Goal: Task Accomplishment & Management: Manage account settings

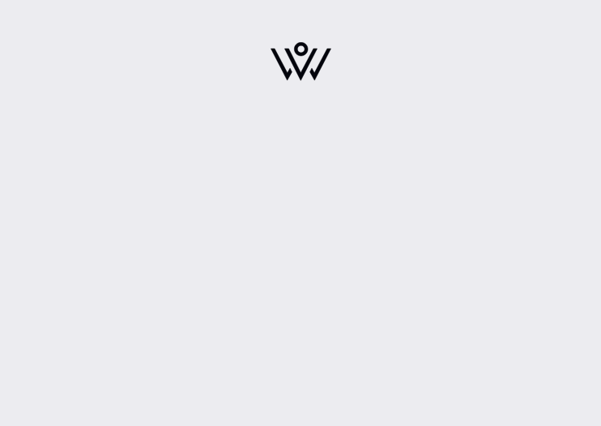
click at [297, 74] on img at bounding box center [301, 61] width 61 height 39
click at [55, 255] on div at bounding box center [300, 213] width 601 height 426
click at [96, 302] on div at bounding box center [300, 213] width 601 height 426
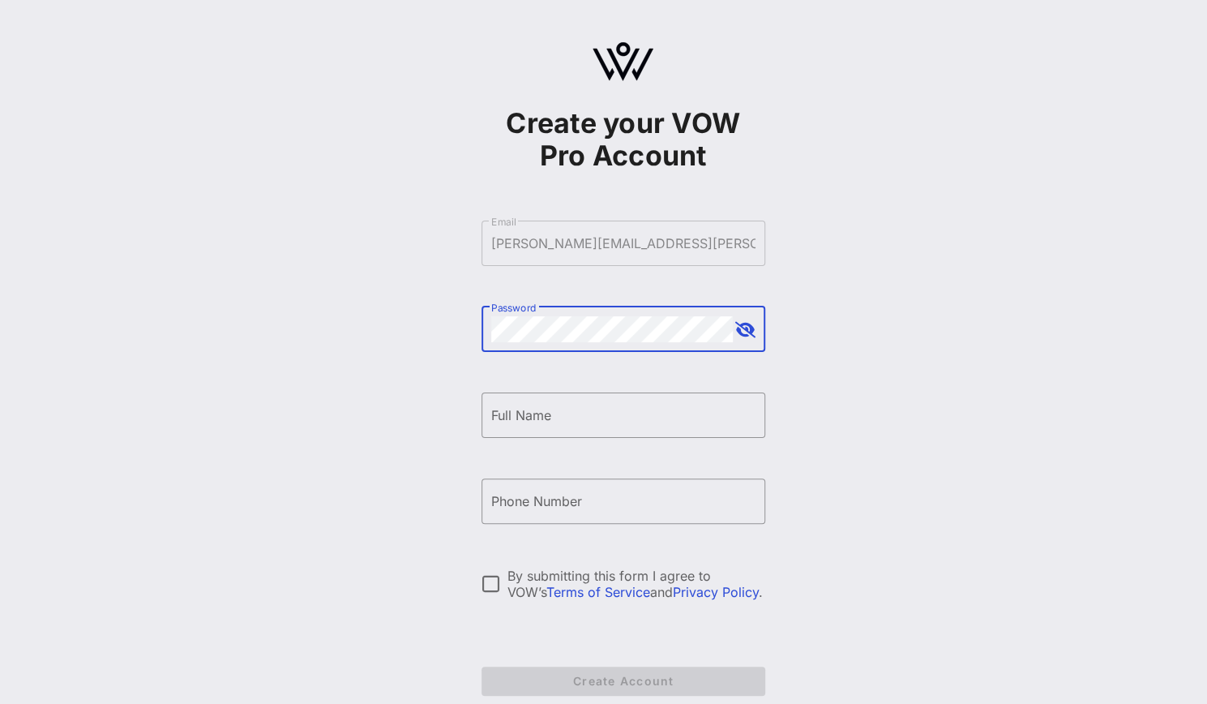
click at [744, 329] on button "append icon" at bounding box center [745, 330] width 20 height 16
click at [639, 391] on form "​ Email [PERSON_NAME][EMAIL_ADDRESS][PERSON_NAME][DOMAIN_NAME] ​ Password ​ Ful…" at bounding box center [623, 457] width 284 height 507
click at [625, 420] on input "Full Name" at bounding box center [623, 415] width 264 height 26
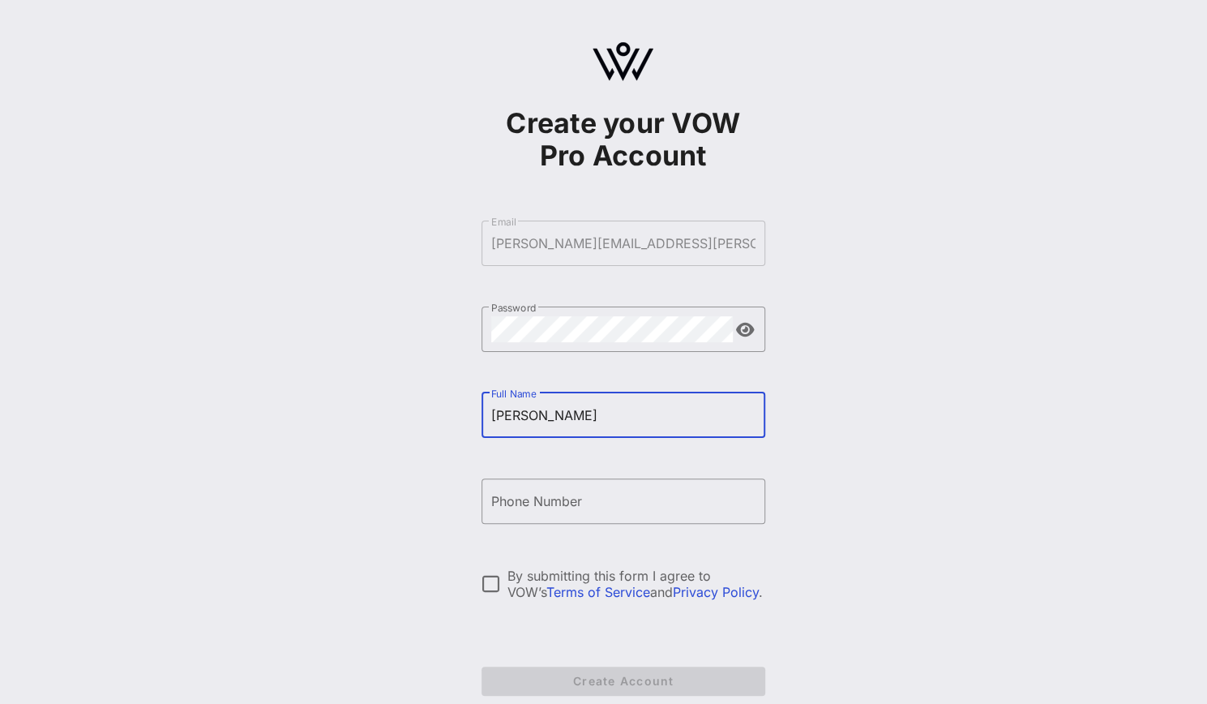
type input "[PERSON_NAME]"
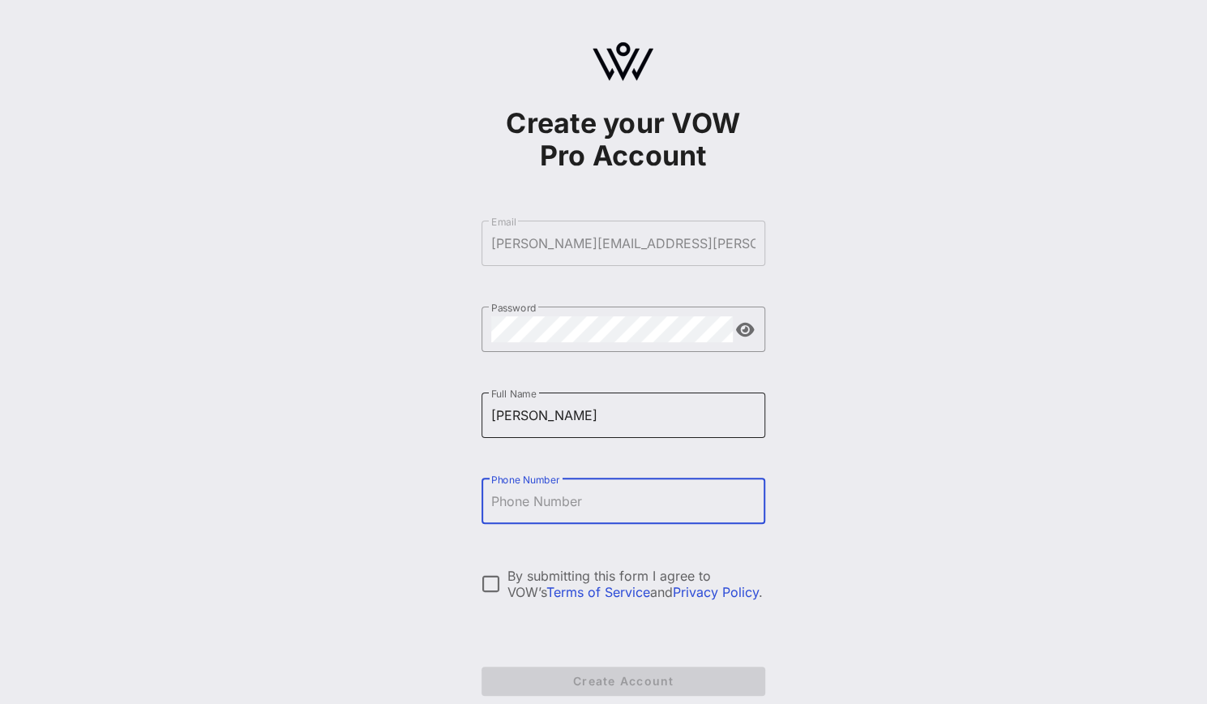
scroll to position [83, 0]
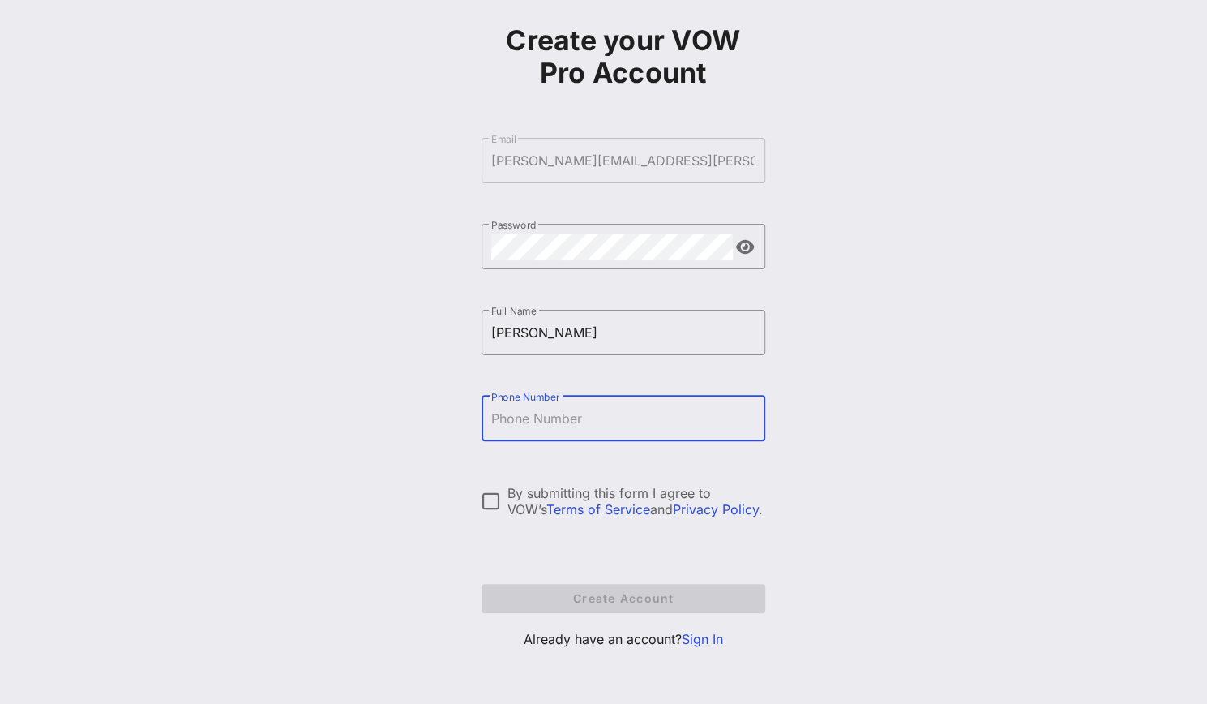
click at [713, 646] on p "Already have an account? Sign In" at bounding box center [623, 638] width 284 height 19
click at [710, 640] on link "Sign In" at bounding box center [702, 639] width 41 height 16
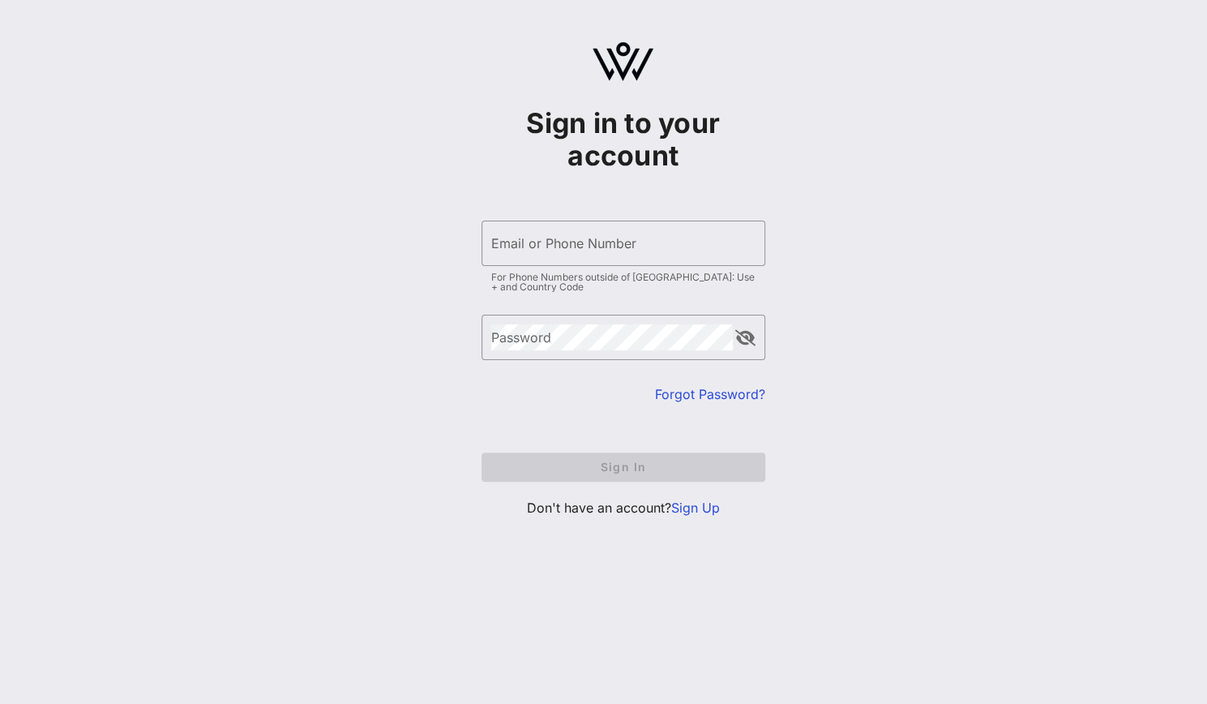
type input "[PERSON_NAME][EMAIL_ADDRESS][PERSON_NAME][DOMAIN_NAME]"
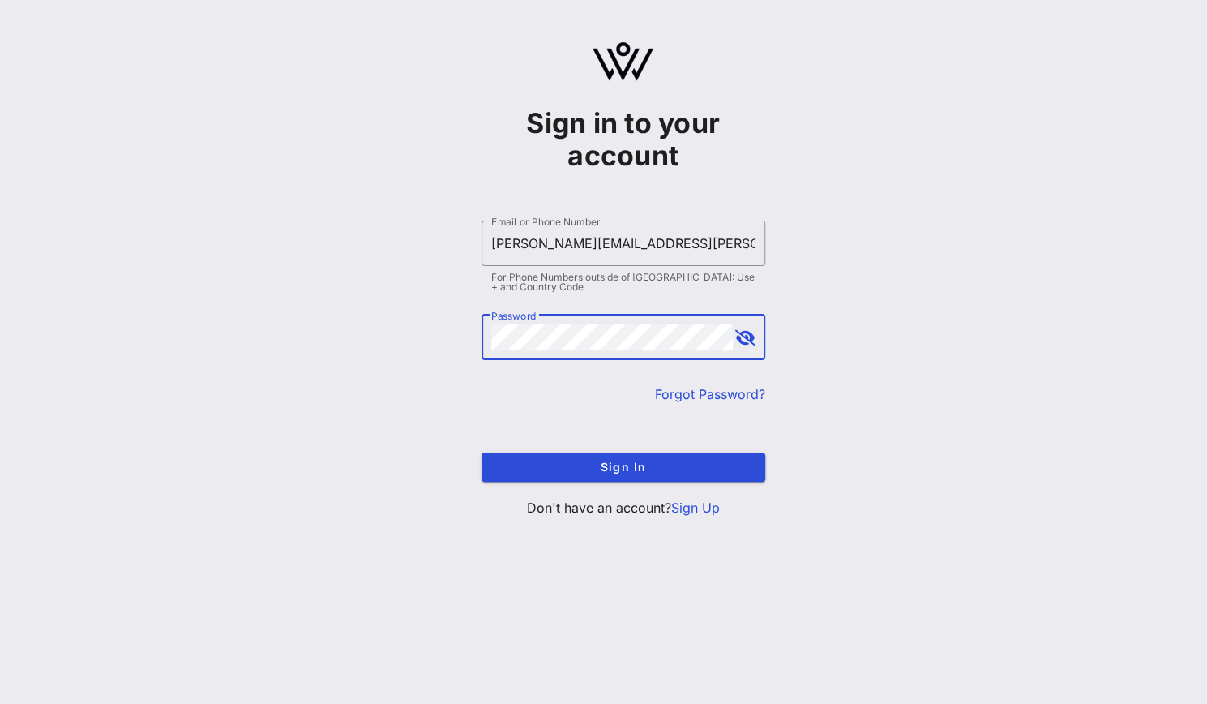
click at [538, 445] on form "​ Email or Phone Number [PERSON_NAME][EMAIL_ADDRESS][PERSON_NAME][DOMAIN_NAME] …" at bounding box center [623, 350] width 284 height 293
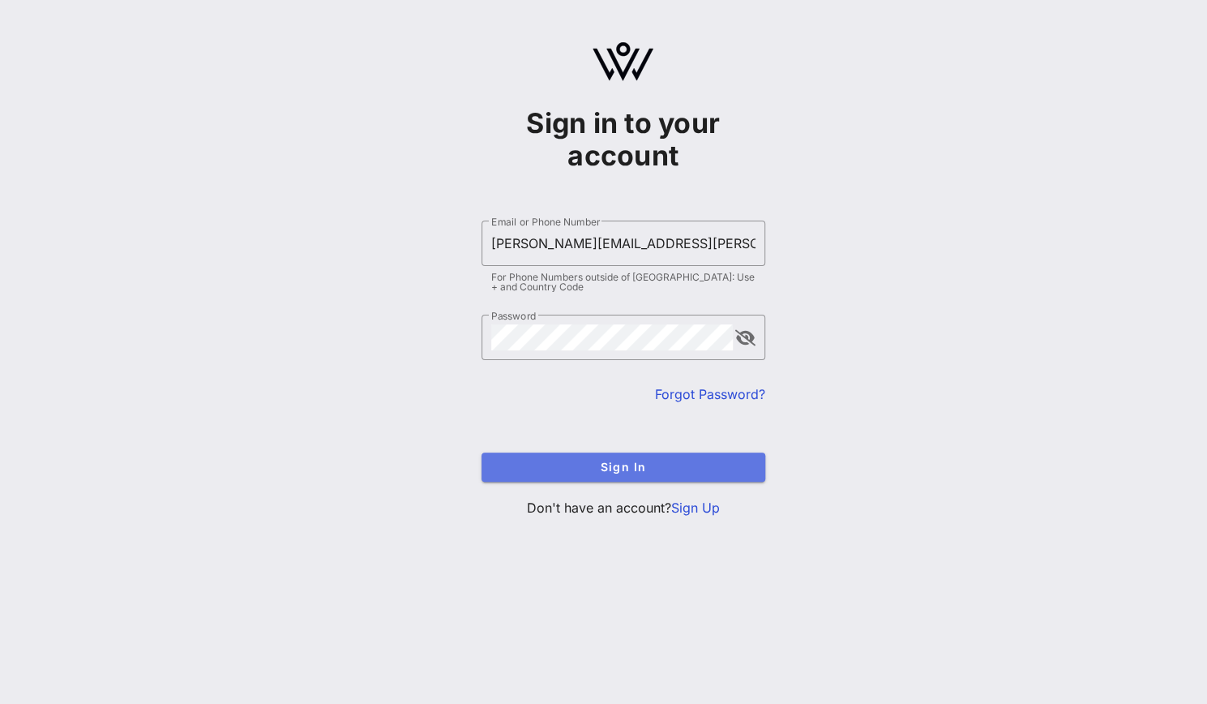
click at [540, 469] on span "Sign In" at bounding box center [623, 467] width 258 height 14
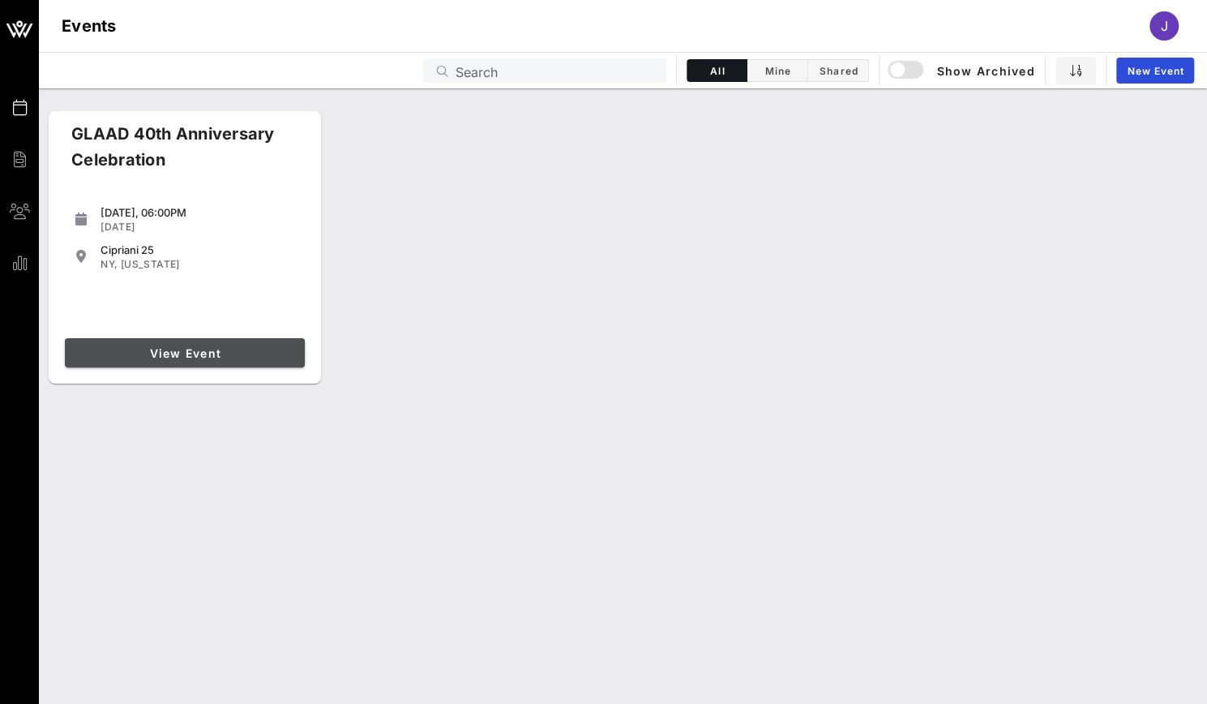
click at [212, 353] on span "View Event" at bounding box center [184, 353] width 227 height 14
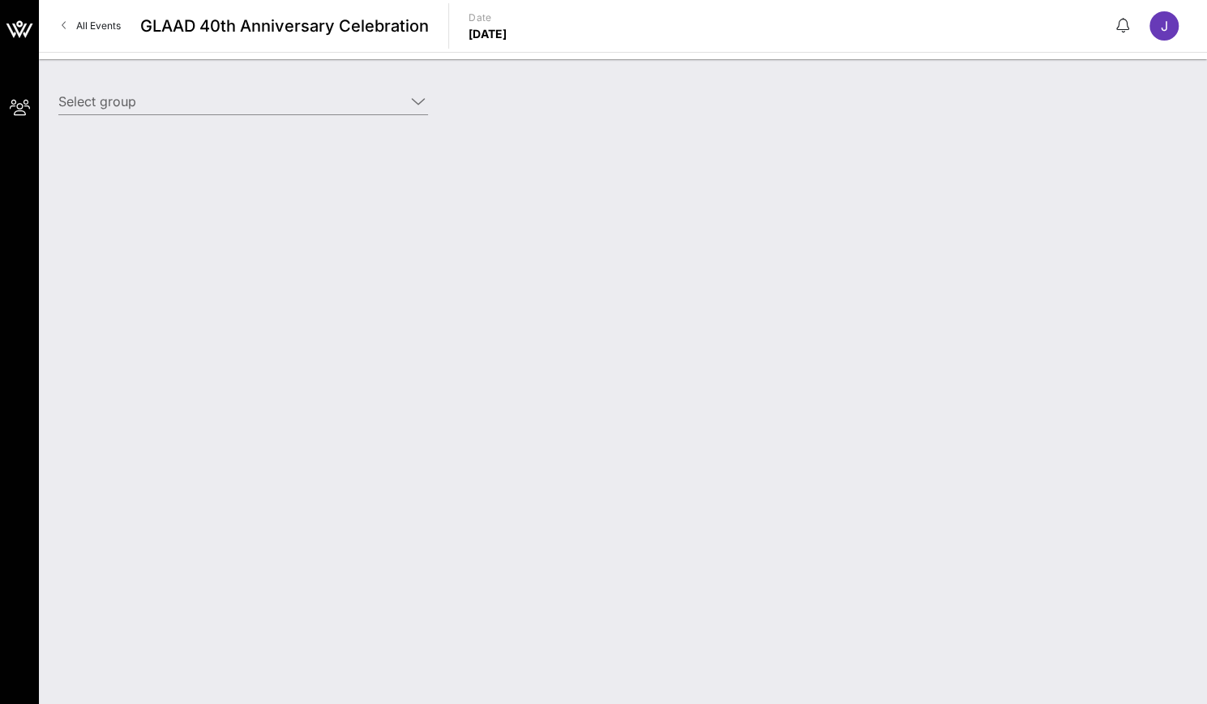
type input "NFL (NFL) [[PERSON_NAME], [PERSON_NAME][EMAIL_ADDRESS][PERSON_NAME][DOMAIN_NAME…"
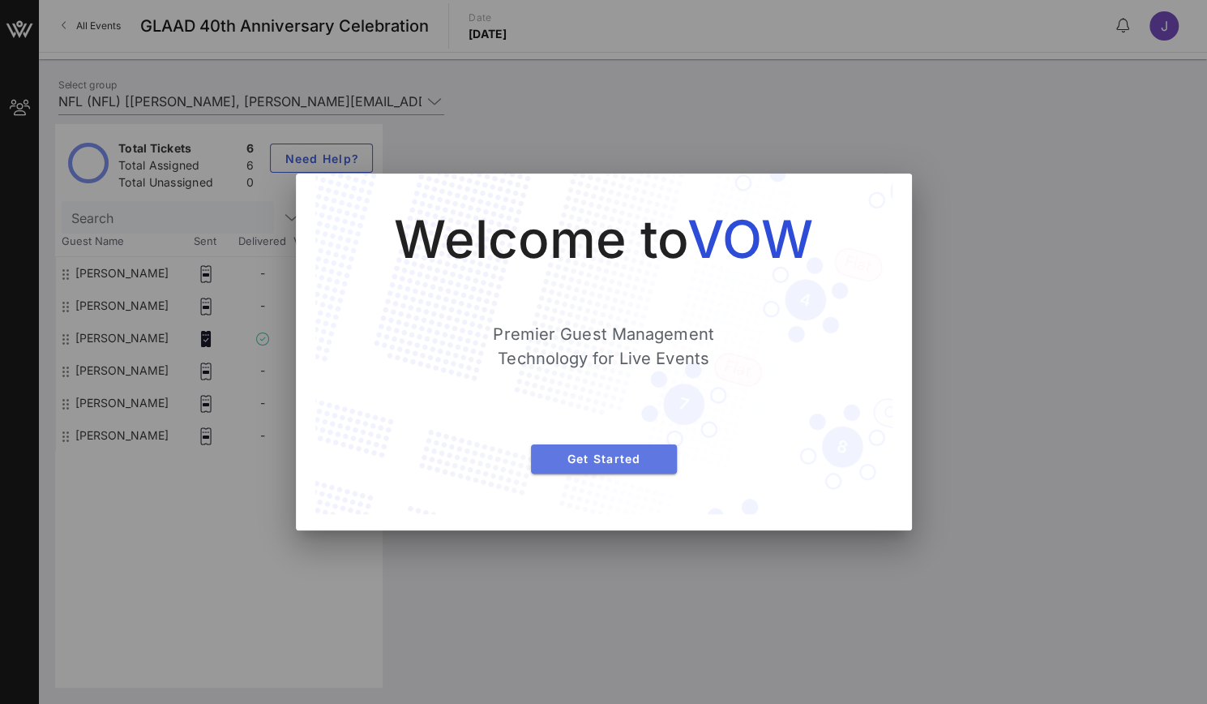
click at [603, 458] on span "Get Started" at bounding box center [604, 458] width 120 height 14
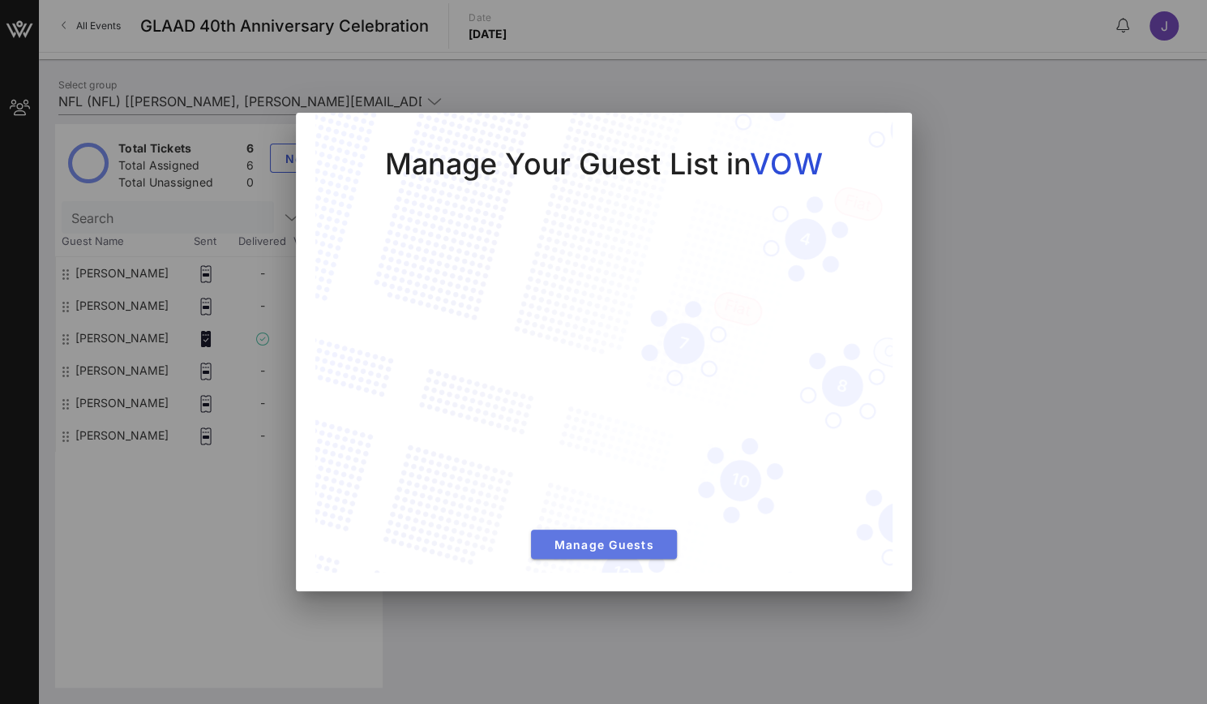
click at [585, 551] on button "Manage Guests" at bounding box center [604, 543] width 146 height 29
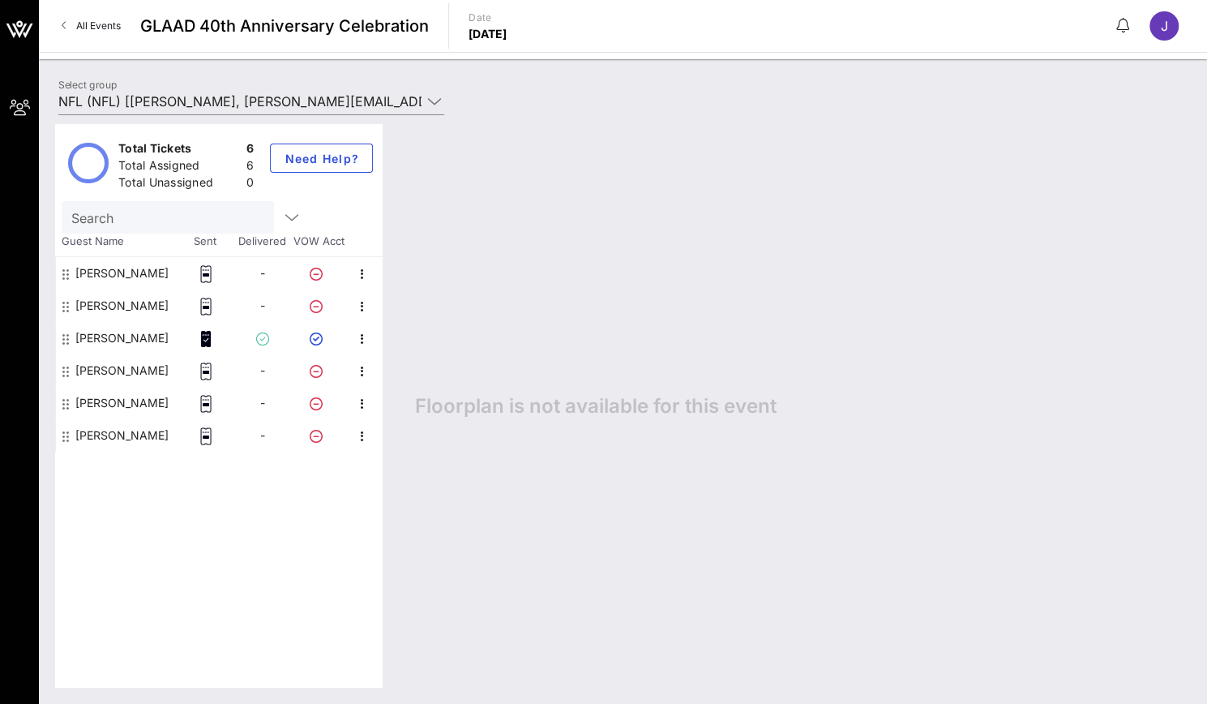
click at [204, 307] on rect at bounding box center [206, 307] width 6 height 2
click at [208, 266] on icon at bounding box center [206, 274] width 16 height 18
click at [365, 267] on icon "button" at bounding box center [362, 273] width 19 height 19
click at [454, 211] on div "Floorplan is not available for this event" at bounding box center [795, 405] width 792 height 563
click at [135, 281] on div "[PERSON_NAME]" at bounding box center [121, 273] width 93 height 32
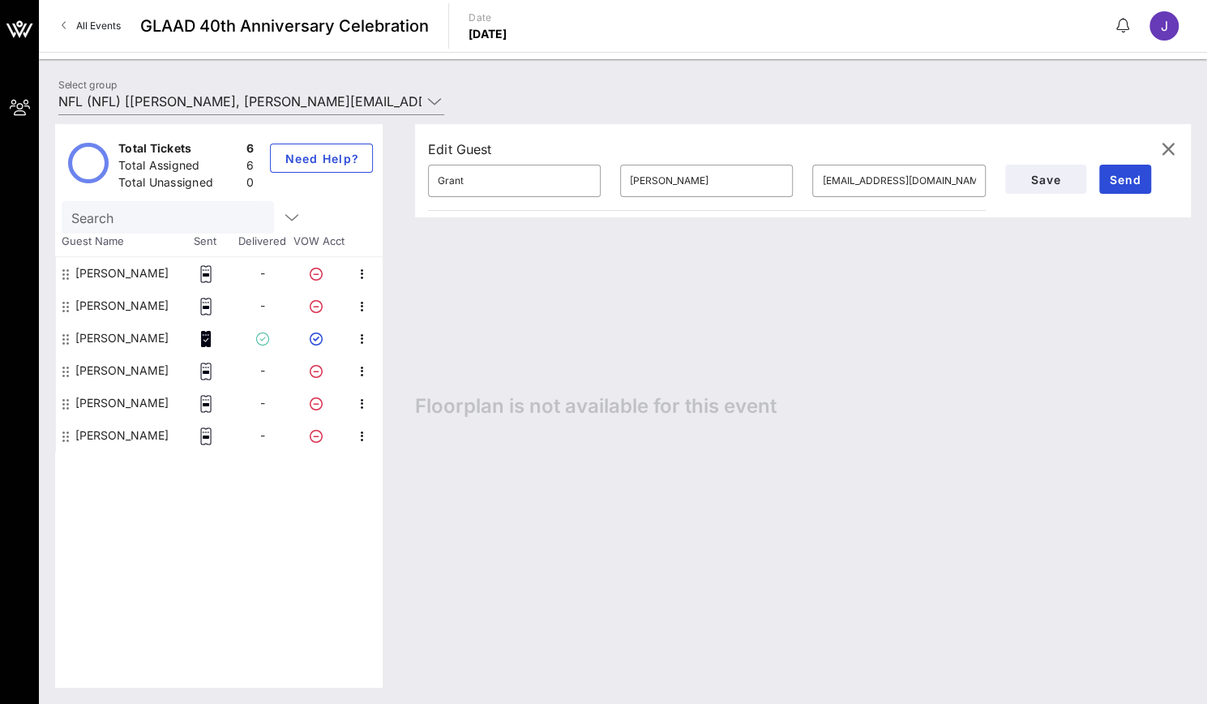
click at [131, 298] on div "[PERSON_NAME]" at bounding box center [121, 305] width 93 height 32
type input "[PERSON_NAME]"
type input "[PERSON_NAME][EMAIL_ADDRESS][PERSON_NAME][DOMAIN_NAME]"
click at [126, 326] on div "[PERSON_NAME]" at bounding box center [121, 338] width 93 height 32
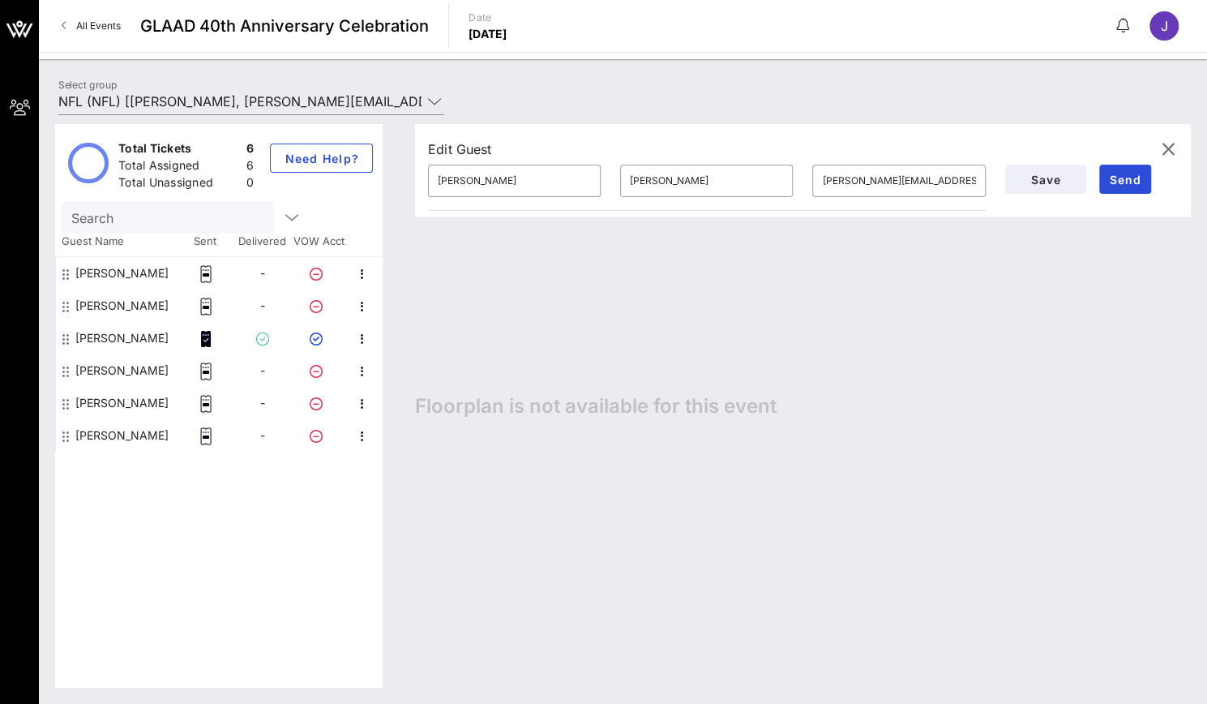
type input "[PERSON_NAME]"
type input "[PERSON_NAME][EMAIL_ADDRESS][PERSON_NAME][DOMAIN_NAME]"
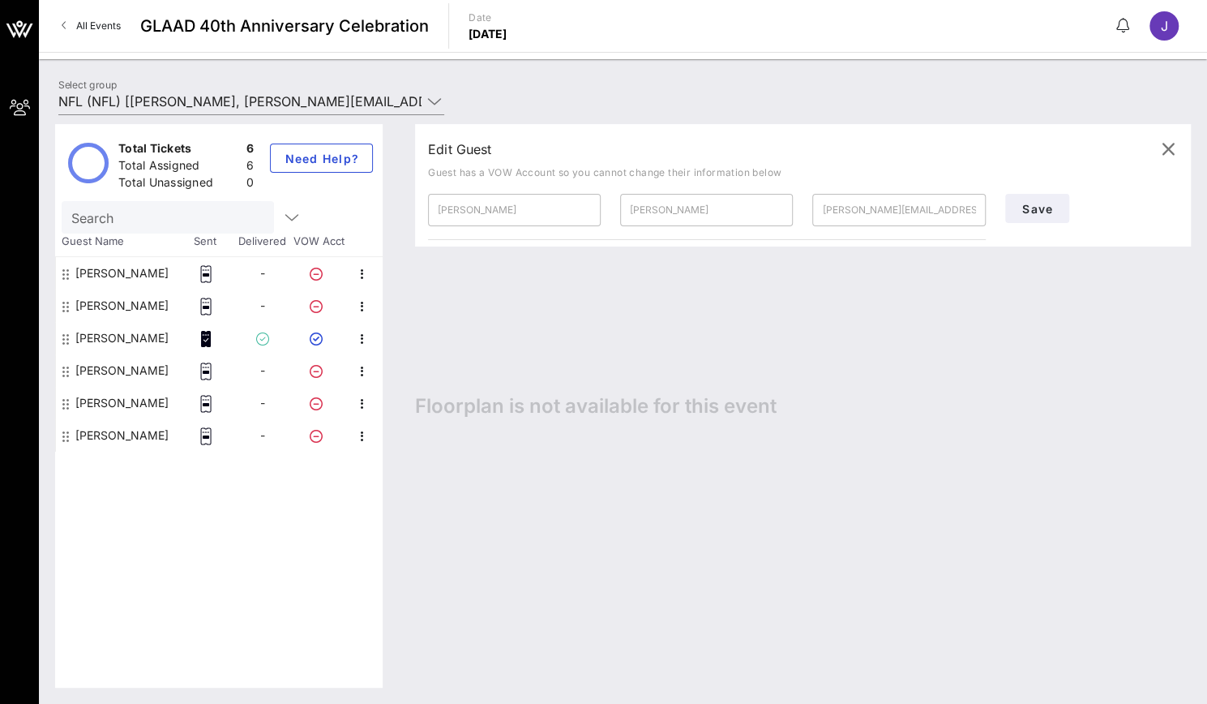
click at [117, 357] on div "[PERSON_NAME]" at bounding box center [121, 370] width 93 height 32
type input "[PERSON_NAME]"
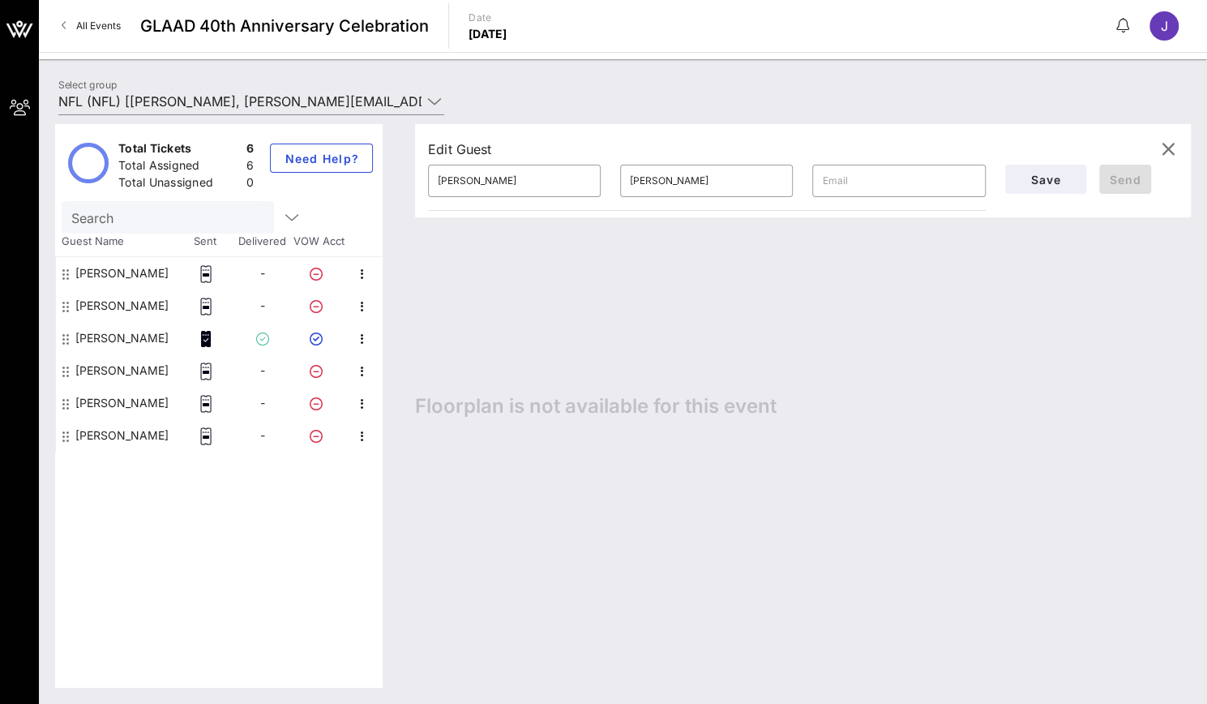
click at [861, 163] on div "​" at bounding box center [898, 181] width 192 height 52
click at [759, 178] on input "[PERSON_NAME]" at bounding box center [706, 181] width 153 height 26
drag, startPoint x: 759, startPoint y: 178, endPoint x: 632, endPoint y: 173, distance: 127.4
click at [632, 173] on input "[PERSON_NAME]" at bounding box center [706, 181] width 153 height 26
paste input "[PERSON_NAME] Ellis [EMAIL_ADDRESS][PERSON_NAME][DOMAIN_NAME]"
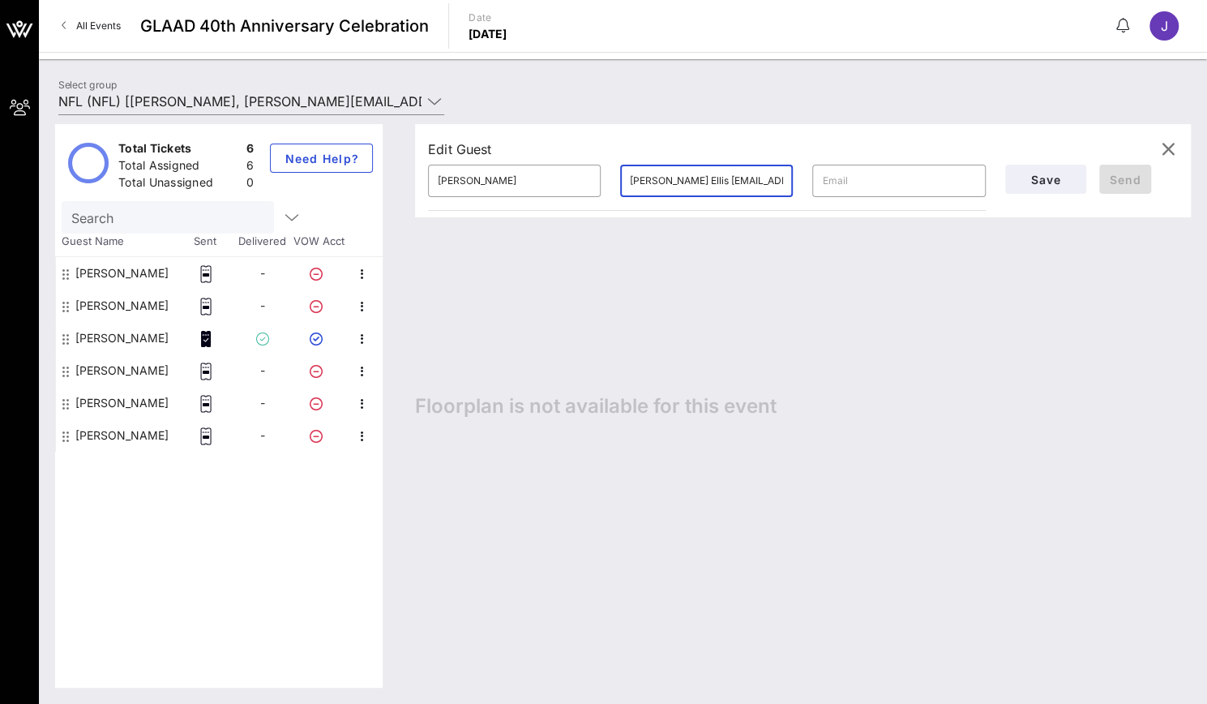
scroll to position [0, 104]
drag, startPoint x: 783, startPoint y: 177, endPoint x: 648, endPoint y: 175, distance: 134.6
click at [648, 175] on div "​ [PERSON_NAME] Ellis [EMAIL_ADDRESS][PERSON_NAME][DOMAIN_NAME]" at bounding box center [706, 181] width 173 height 32
drag, startPoint x: 640, startPoint y: 179, endPoint x: 811, endPoint y: 171, distance: 171.2
click at [811, 171] on div "​ [PERSON_NAME] [PERSON_NAME] Ellis [EMAIL_ADDRESS][PERSON_NAME][DOMAIN_NAME] ​" at bounding box center [706, 181] width 577 height 52
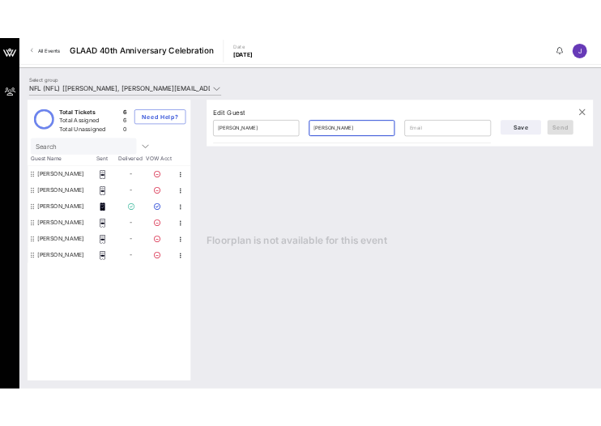
scroll to position [0, 0]
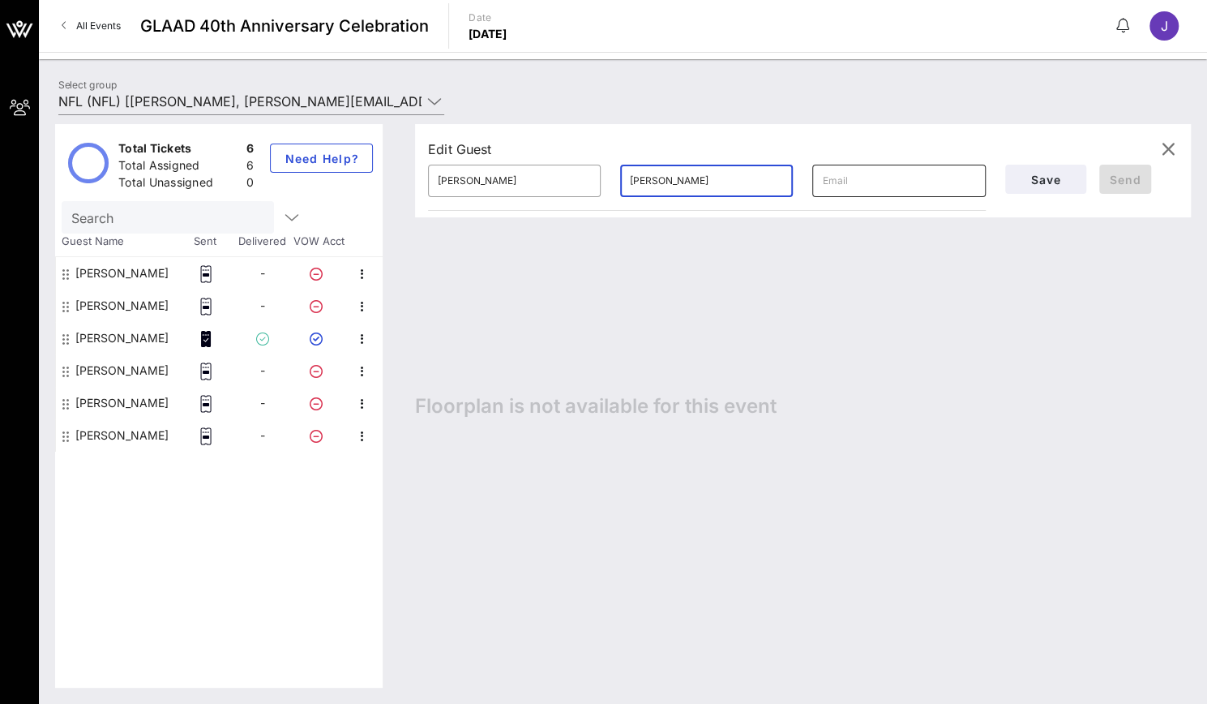
type input "[PERSON_NAME]"
click at [856, 175] on input "text" at bounding box center [898, 181] width 153 height 26
paste input "[PERSON_NAME][EMAIL_ADDRESS][PERSON_NAME][DOMAIN_NAME]"
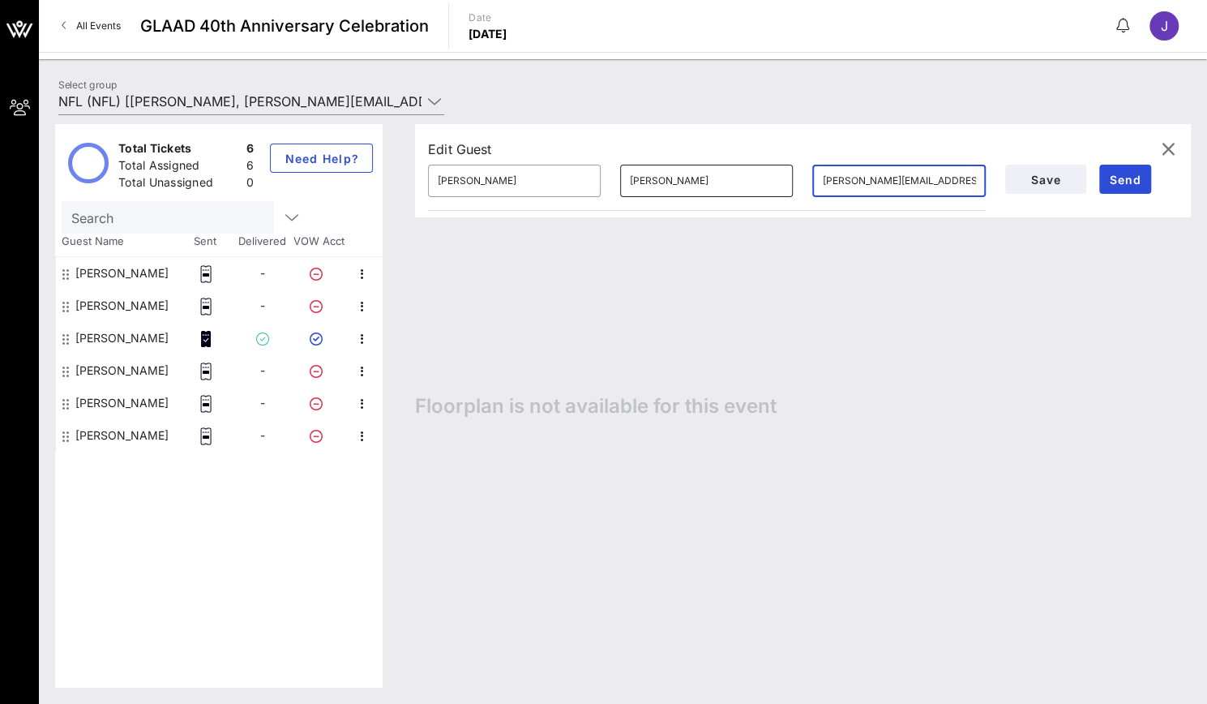
type input "[PERSON_NAME][EMAIL_ADDRESS][PERSON_NAME][DOMAIN_NAME]"
drag, startPoint x: 679, startPoint y: 176, endPoint x: 600, endPoint y: 178, distance: 79.5
click at [600, 178] on div "​ [PERSON_NAME] [PERSON_NAME] ​ [PERSON_NAME][EMAIL_ADDRESS][PERSON_NAME][DOMAI…" at bounding box center [706, 181] width 577 height 52
type input "[PERSON_NAME]"
click at [1119, 180] on span "Send" at bounding box center [1125, 180] width 39 height 14
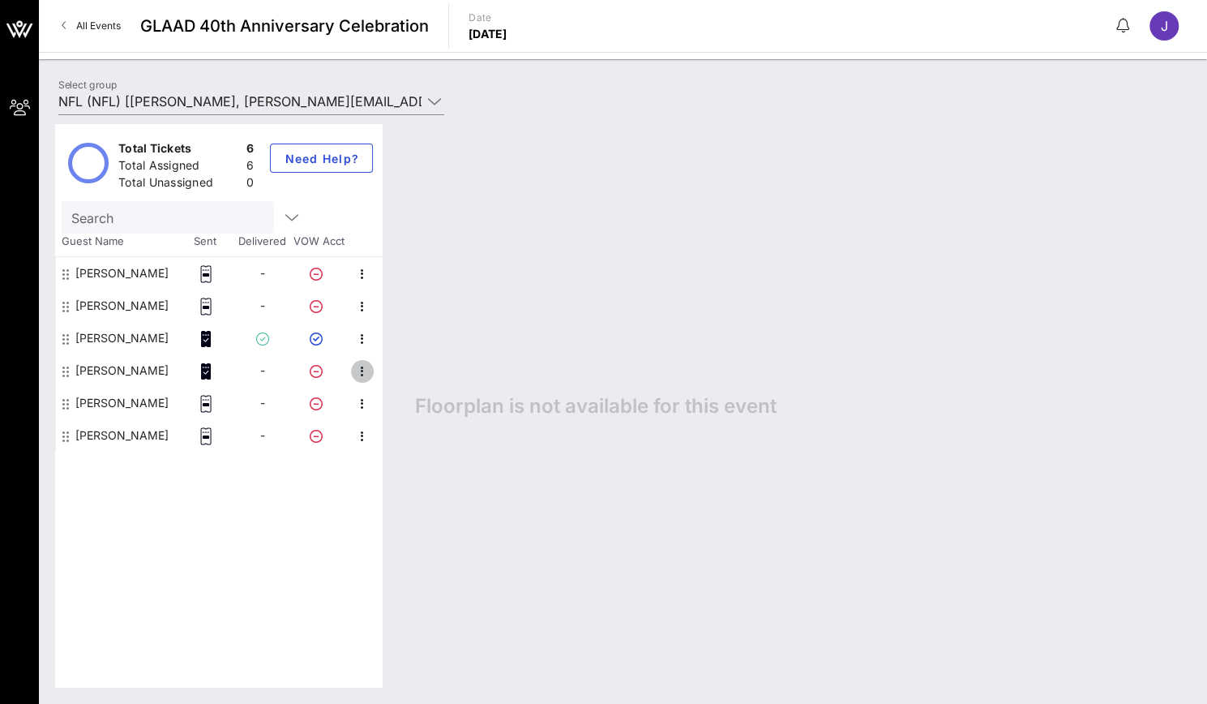
click at [353, 375] on icon "button" at bounding box center [362, 371] width 19 height 19
click at [366, 397] on icon "button" at bounding box center [362, 403] width 19 height 19
click at [349, 258] on div at bounding box center [362, 273] width 28 height 32
click at [360, 270] on icon "button" at bounding box center [362, 273] width 19 height 19
click at [405, 273] on div "Edit" at bounding box center [420, 278] width 68 height 13
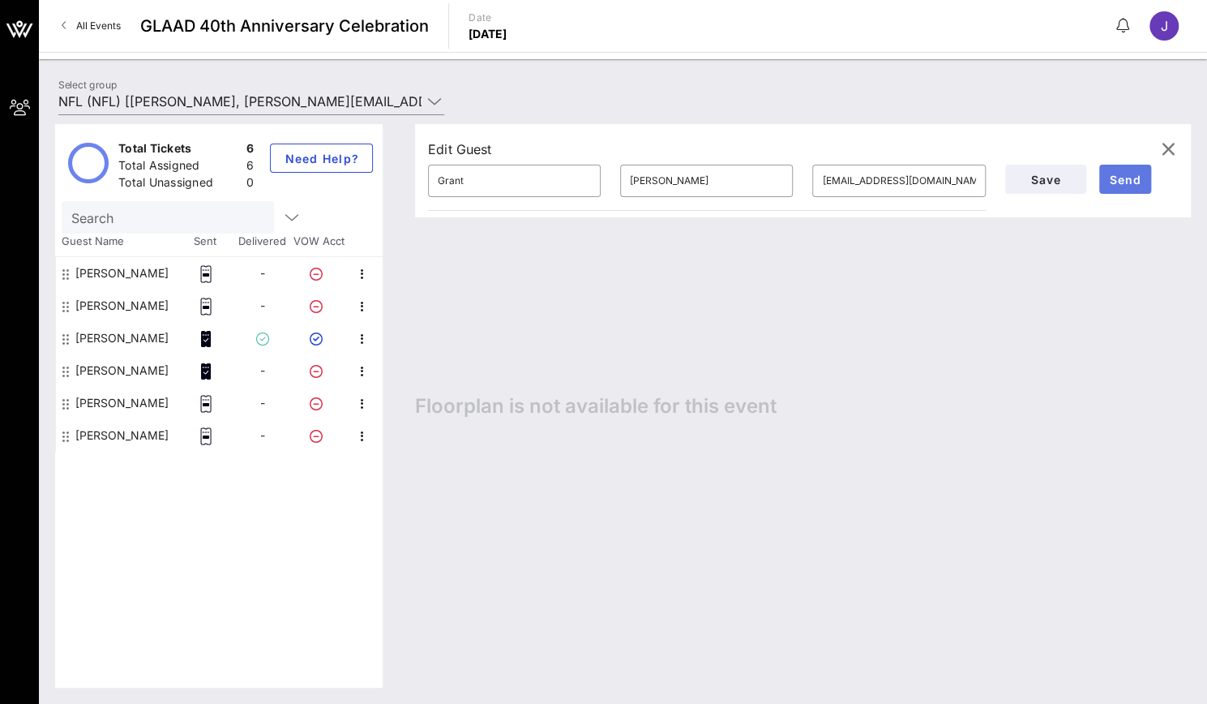
click at [1113, 186] on button "Send" at bounding box center [1125, 179] width 52 height 29
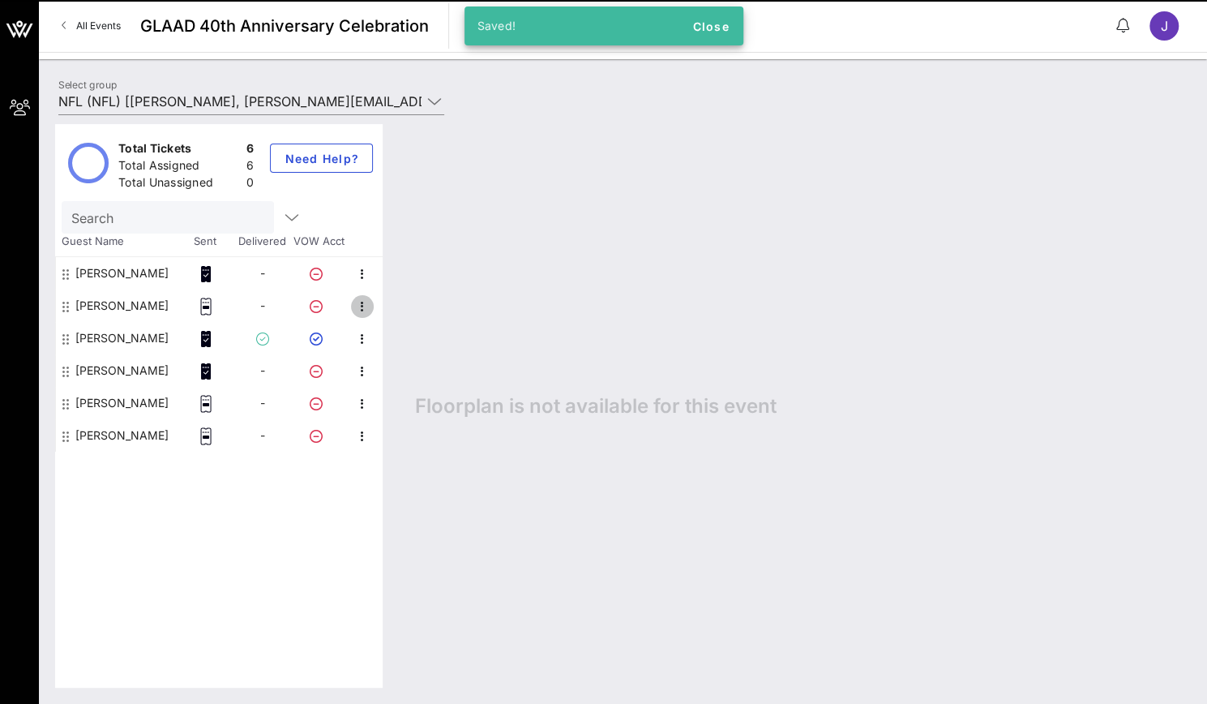
click at [357, 304] on icon "button" at bounding box center [362, 306] width 19 height 19
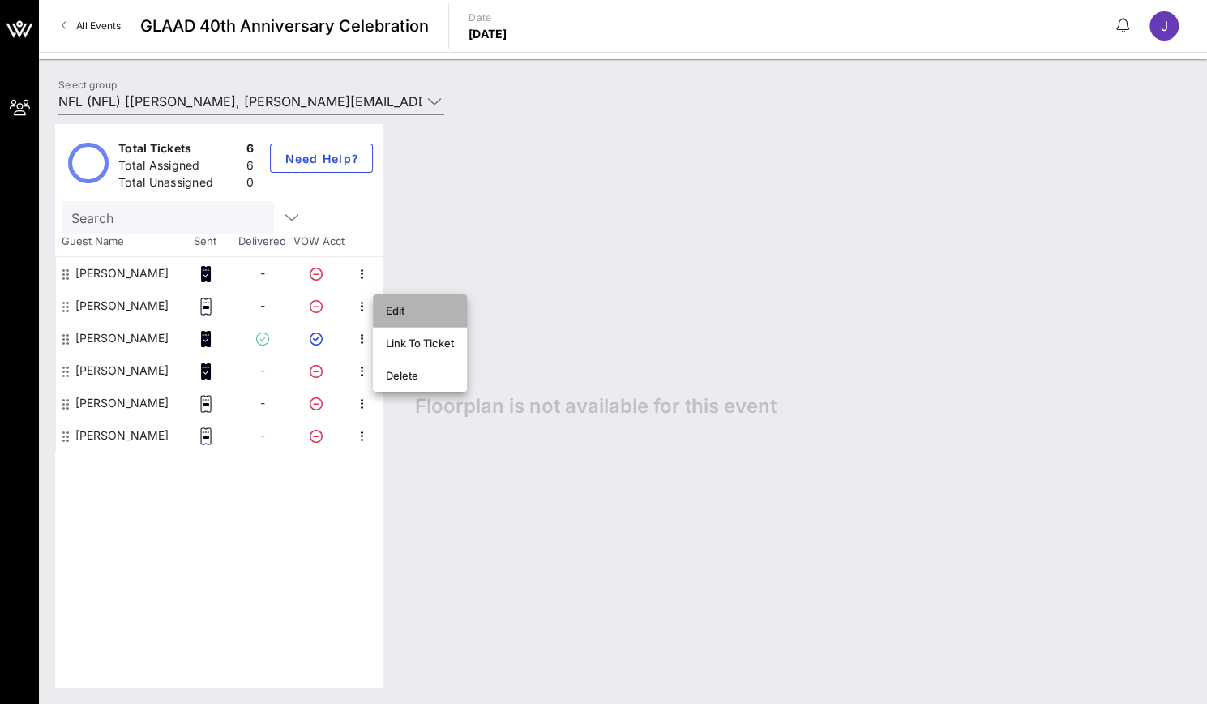
click at [434, 307] on div "Edit" at bounding box center [420, 310] width 68 height 13
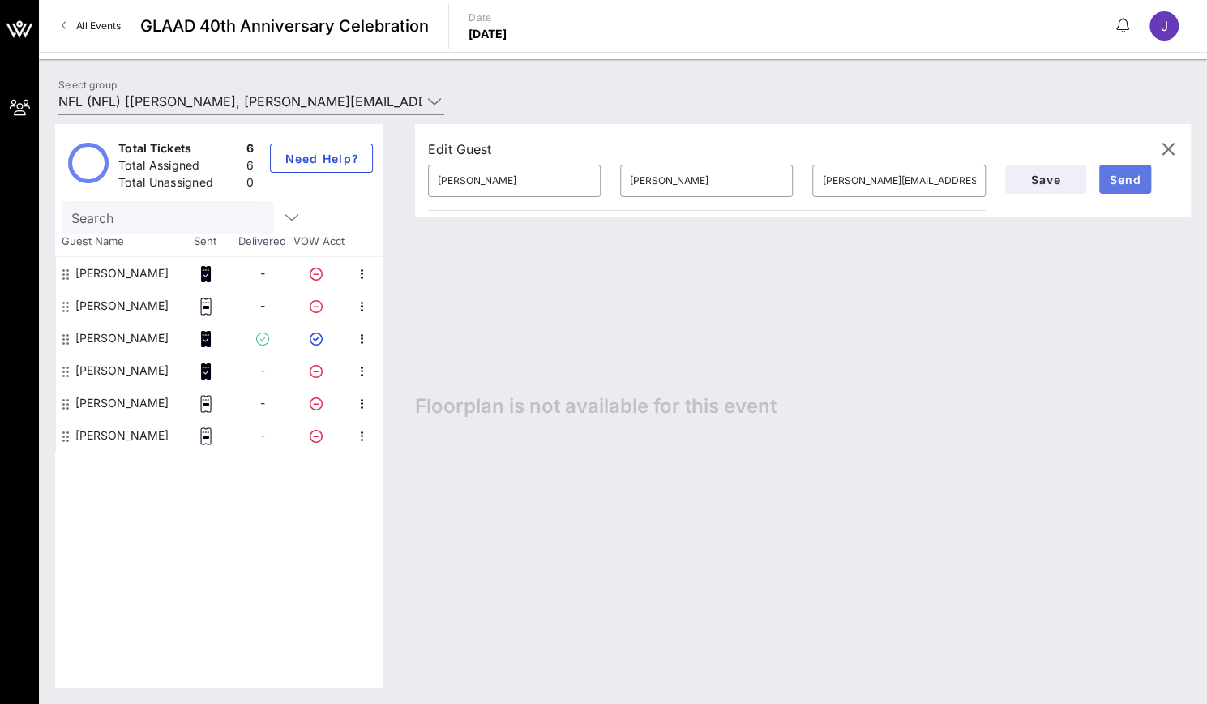
click at [1128, 170] on button "Send" at bounding box center [1125, 179] width 52 height 29
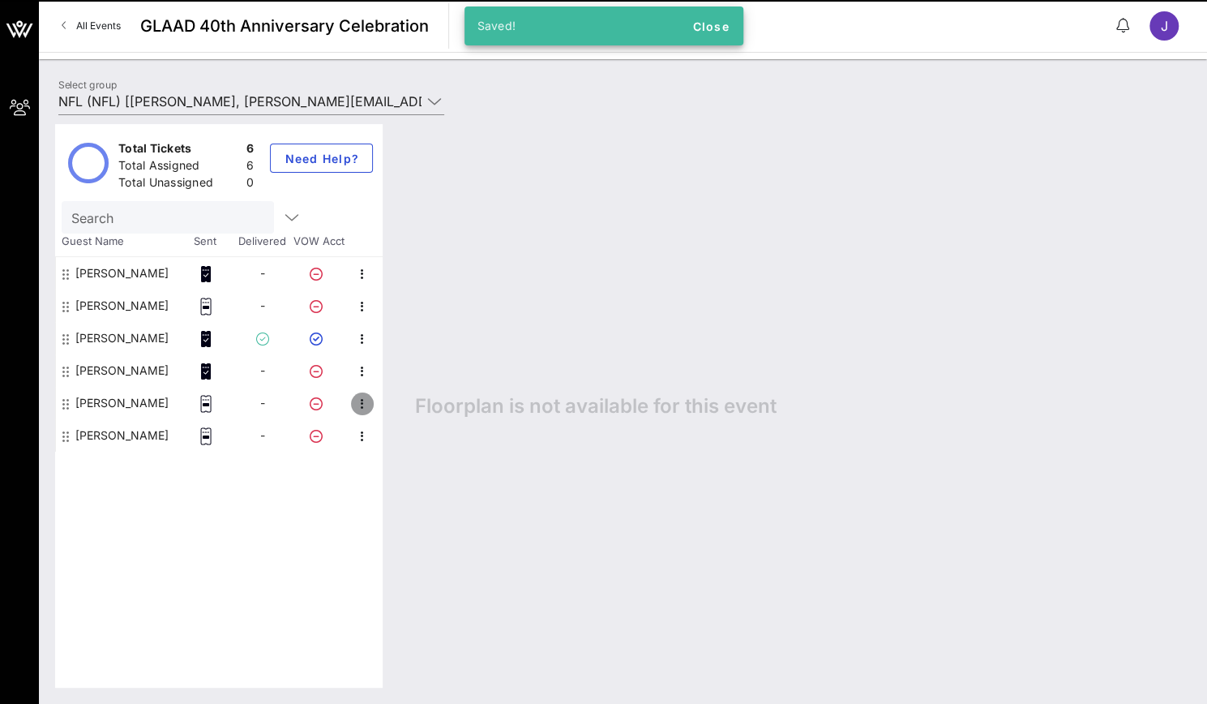
click at [362, 407] on icon "button" at bounding box center [362, 403] width 19 height 19
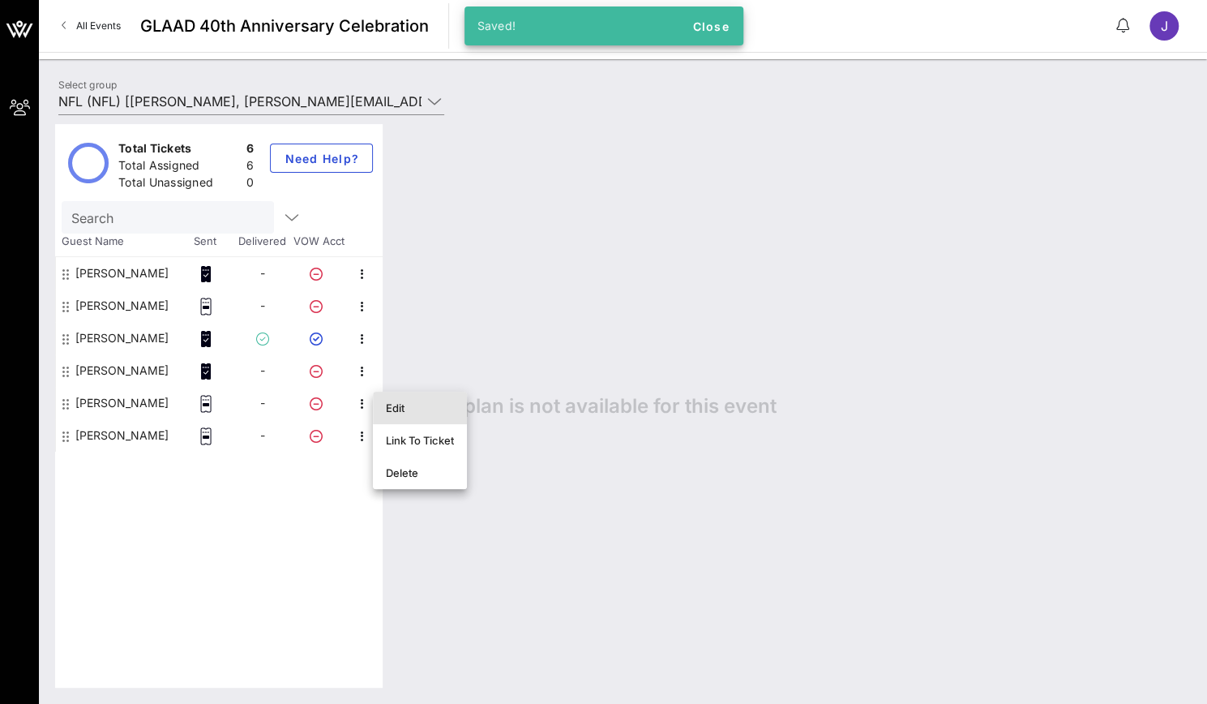
click at [409, 411] on div "Edit" at bounding box center [420, 407] width 68 height 13
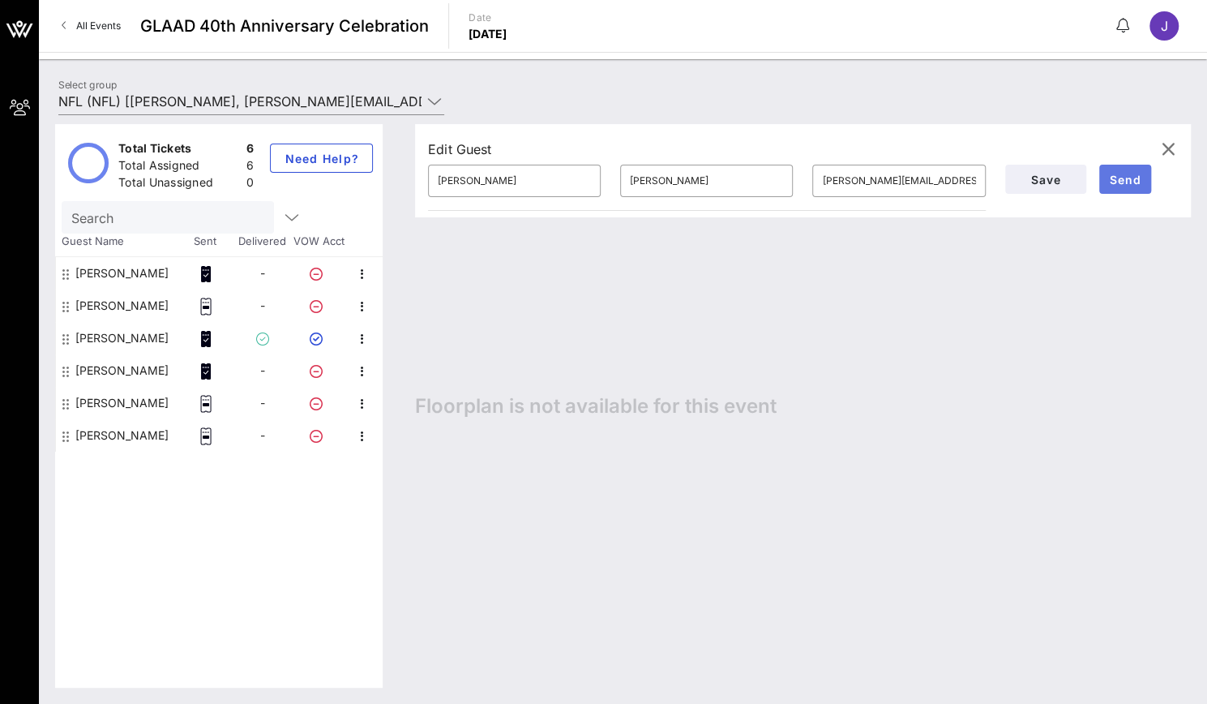
click at [1115, 190] on button "Send" at bounding box center [1125, 179] width 52 height 29
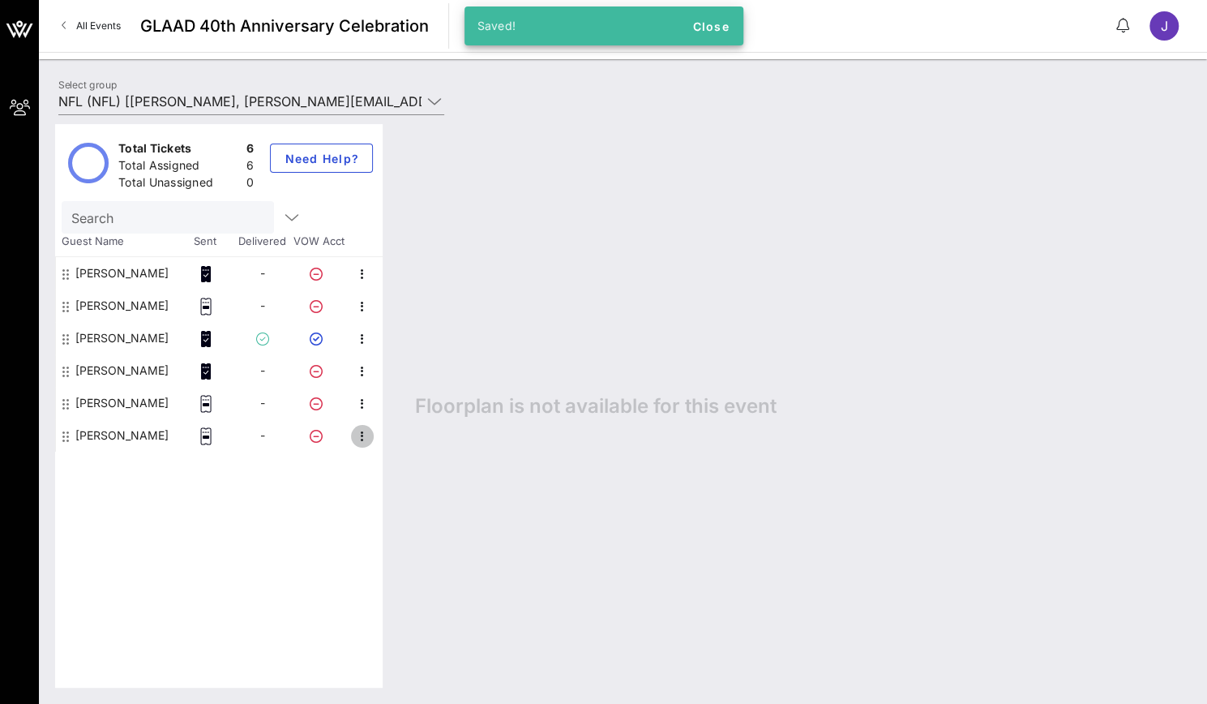
click at [363, 437] on icon "button" at bounding box center [362, 435] width 19 height 19
click at [411, 442] on div "Edit" at bounding box center [420, 440] width 68 height 13
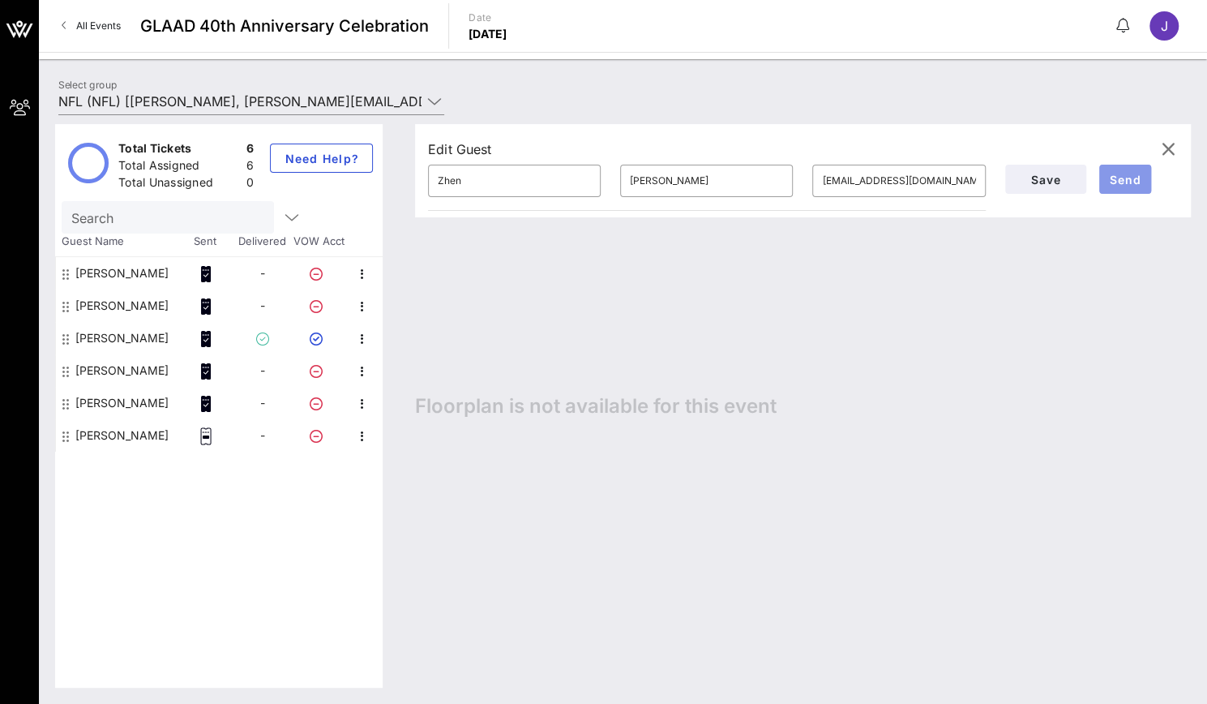
click at [1128, 184] on span "Send" at bounding box center [1125, 180] width 39 height 14
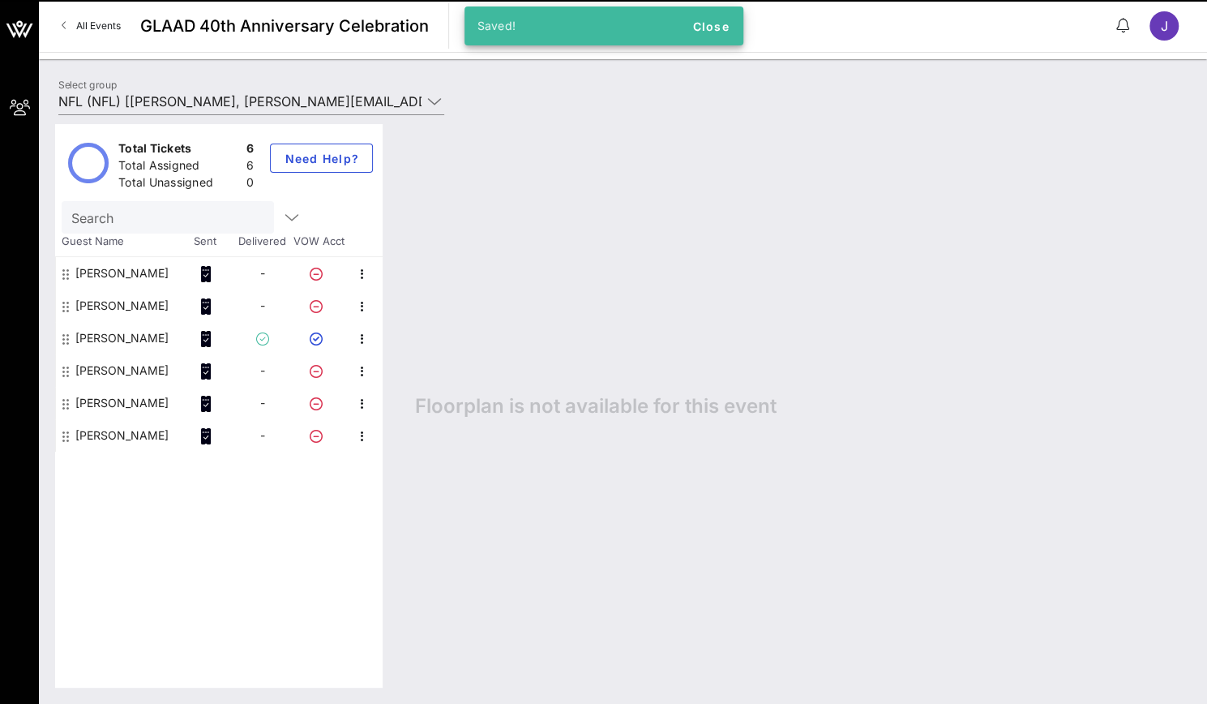
click at [517, 273] on div "Floorplan is not available for this event" at bounding box center [795, 405] width 792 height 563
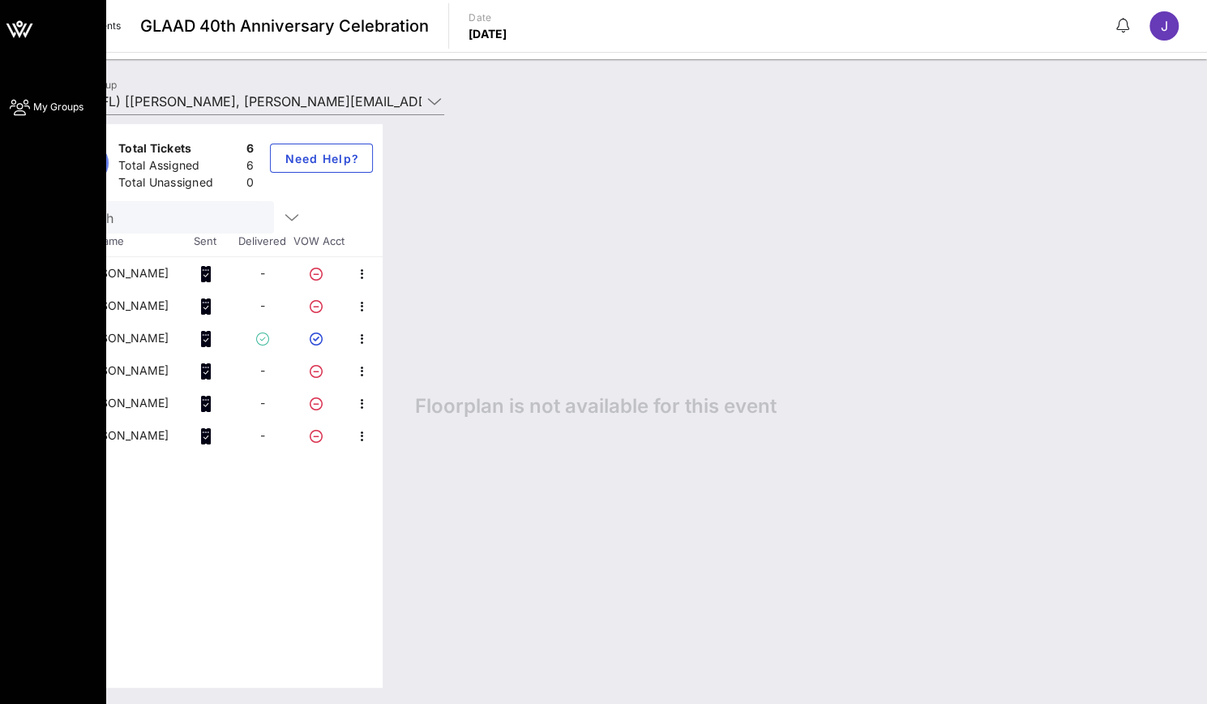
click at [33, 108] on span "My Groups" at bounding box center [58, 107] width 50 height 15
